Goal: Obtain resource: Download file/media

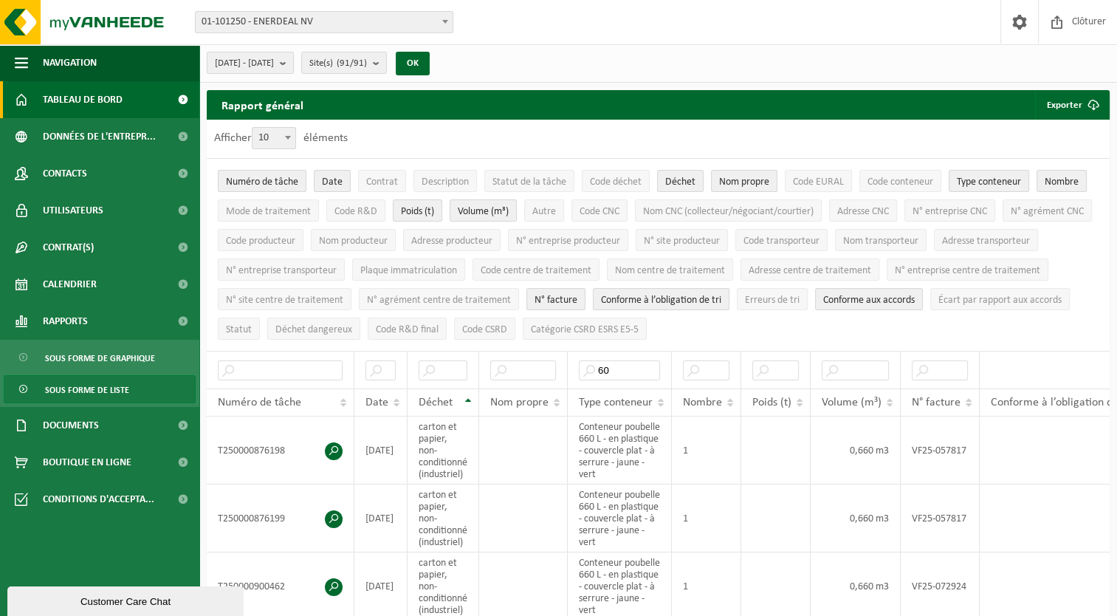
click at [123, 101] on link "Tableau de bord" at bounding box center [99, 99] width 199 height 37
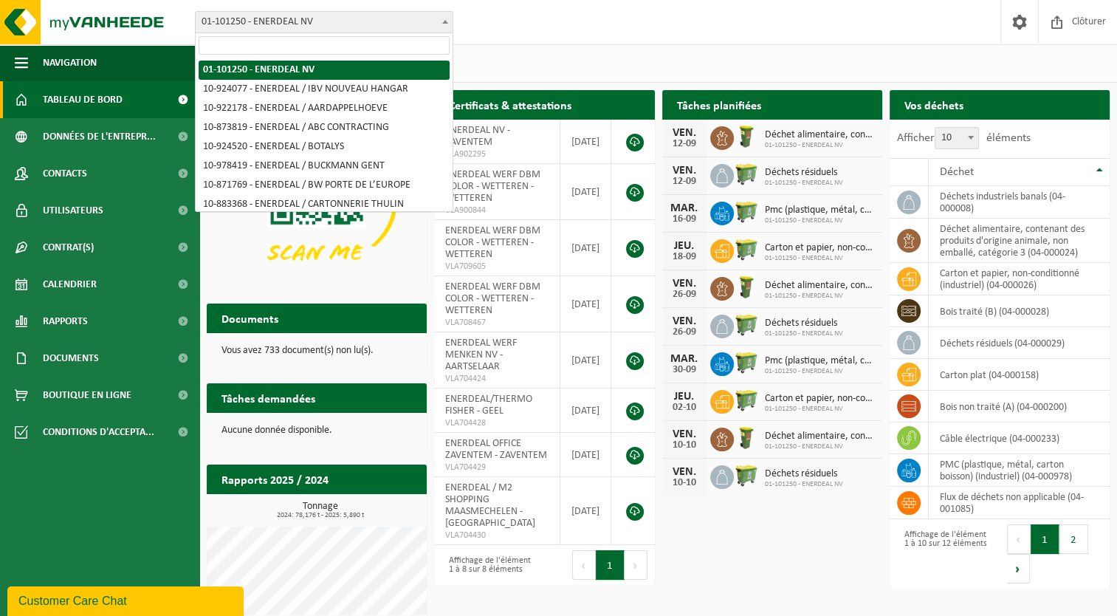
click at [446, 20] on b at bounding box center [445, 22] width 6 height 4
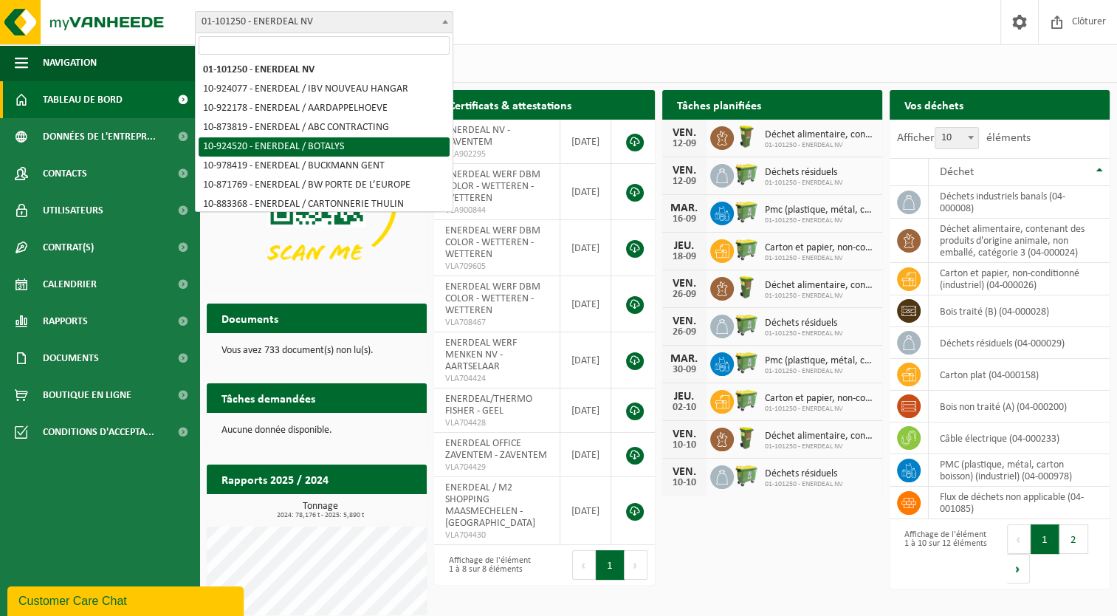
select select "131430"
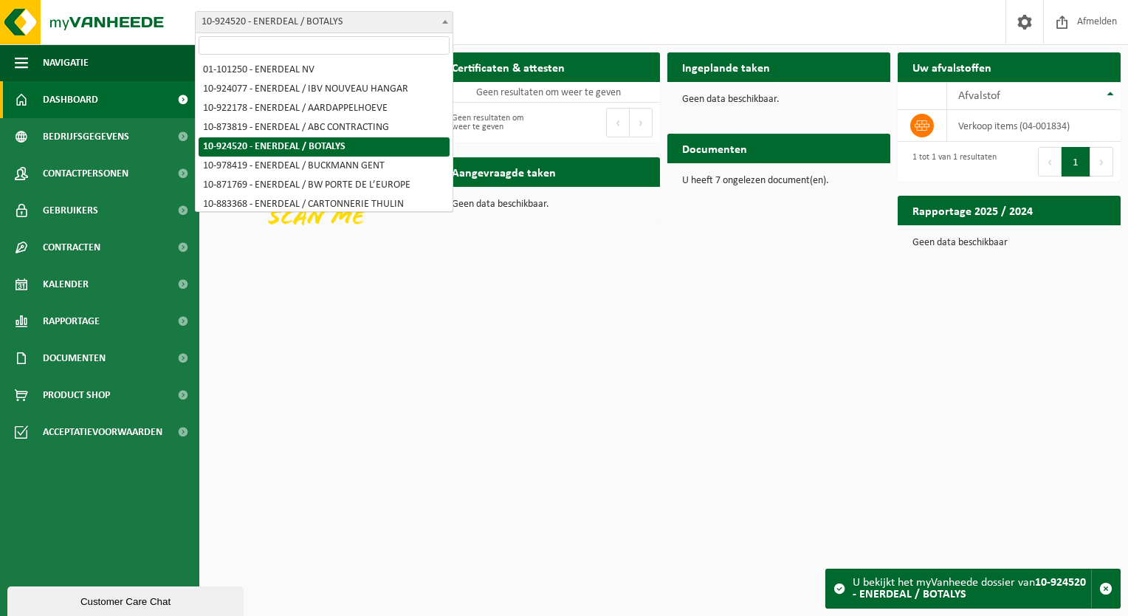
click at [444, 21] on b at bounding box center [445, 22] width 6 height 4
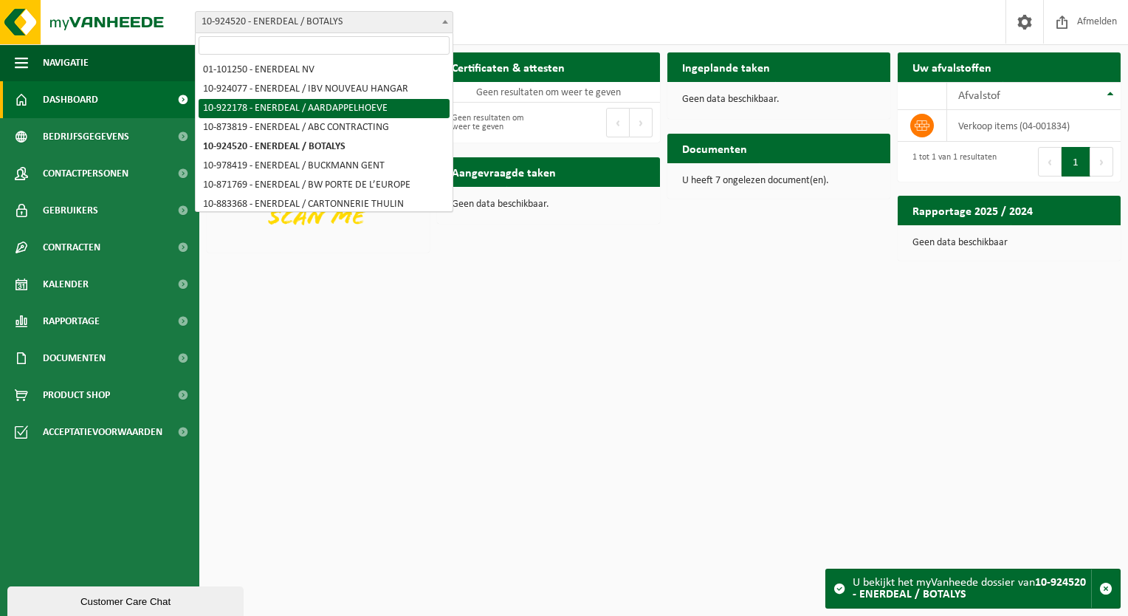
select select "130400"
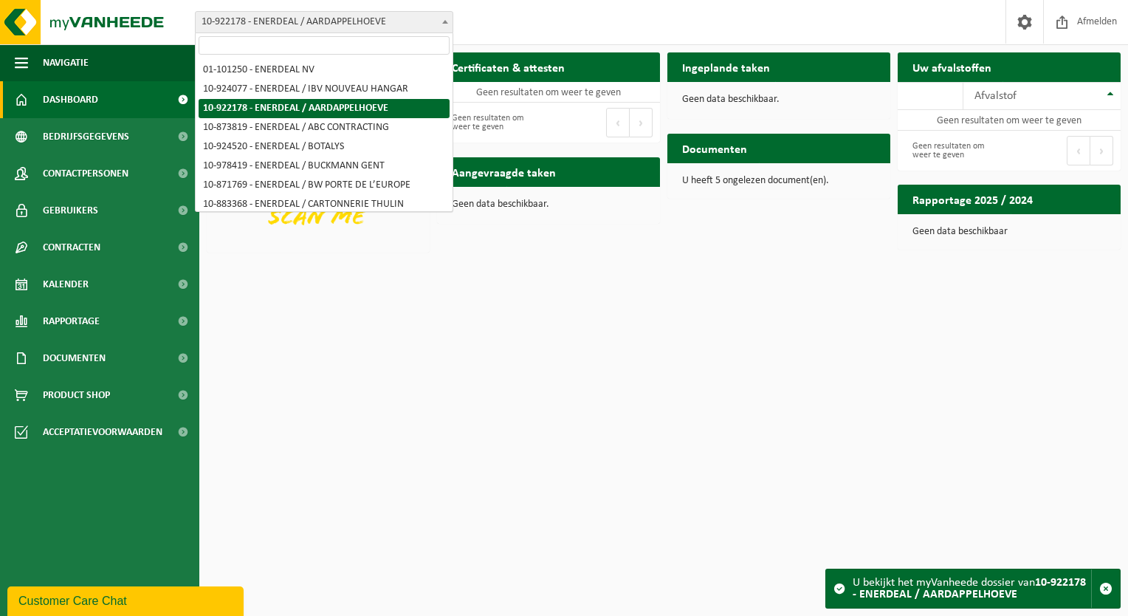
click at [441, 28] on span at bounding box center [445, 21] width 15 height 19
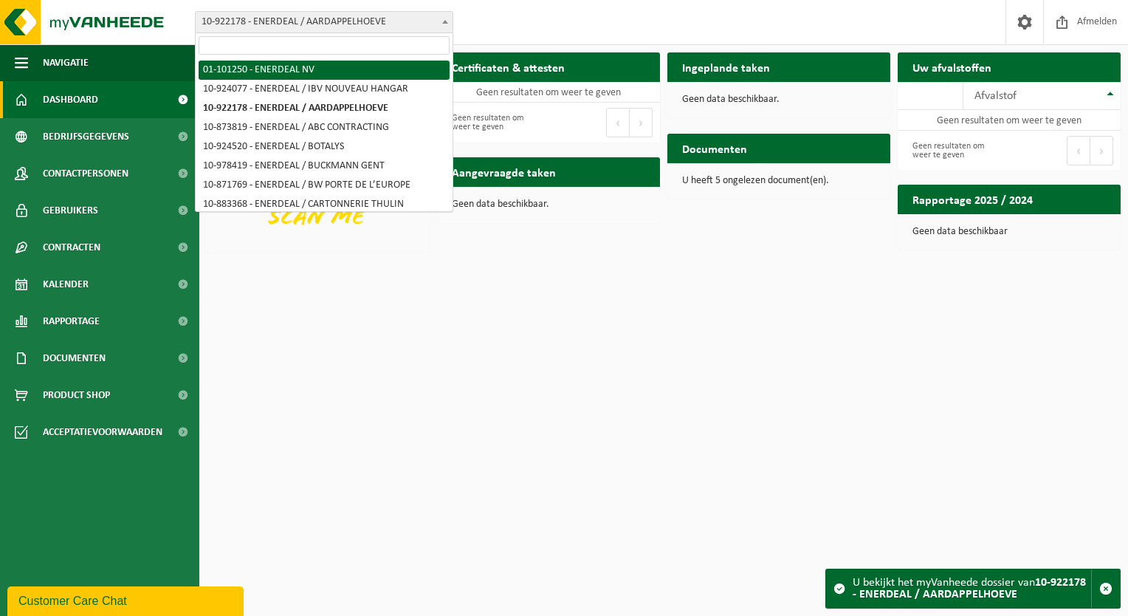
select select "9683"
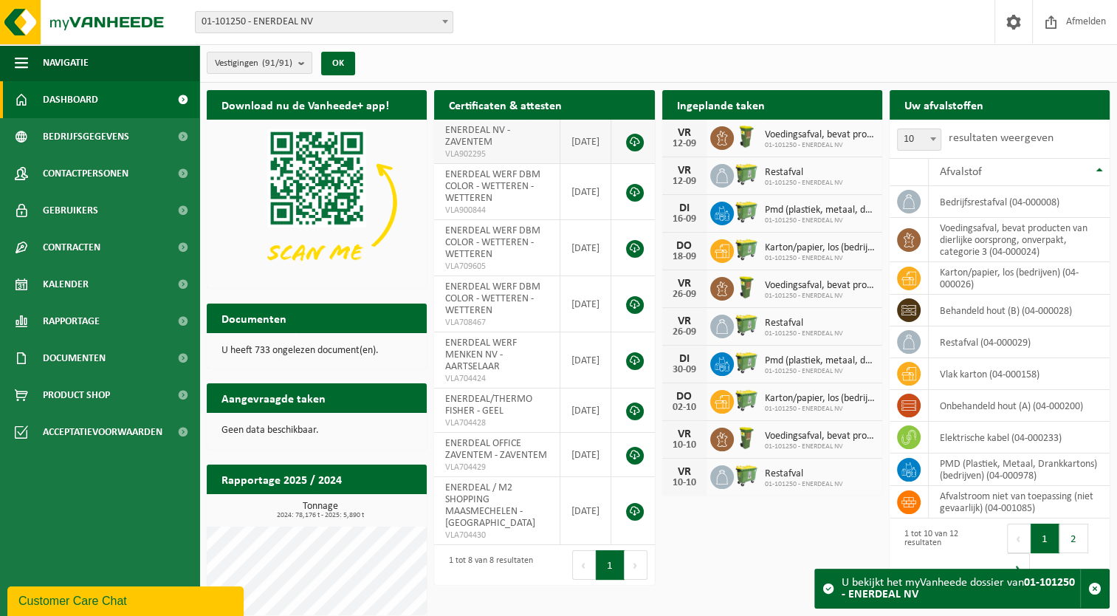
click at [634, 144] on link at bounding box center [635, 143] width 18 height 18
